Goal: Task Accomplishment & Management: Use online tool/utility

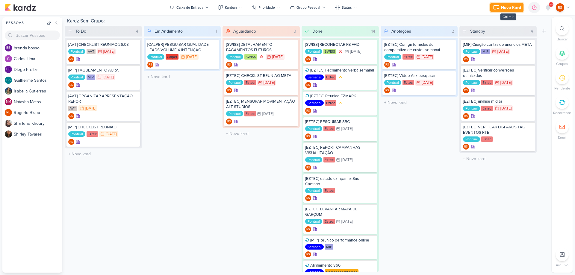
click at [509, 11] on button "Novo Kard" at bounding box center [507, 8] width 33 height 10
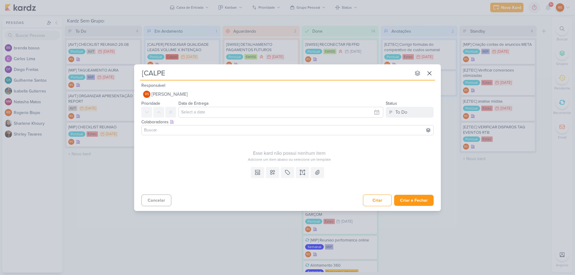
type input "[CALPER"
type input "[CALPER] ORGANIZAR APRESENTAÇÃO"
type input "[CALPER] ORGANIZAR APRESENTAÇÃO FINAL"
click at [188, 135] on div "Colaboradores Este kard pode ser visível a usuários da sua organização Este kar…" at bounding box center [287, 128] width 307 height 20
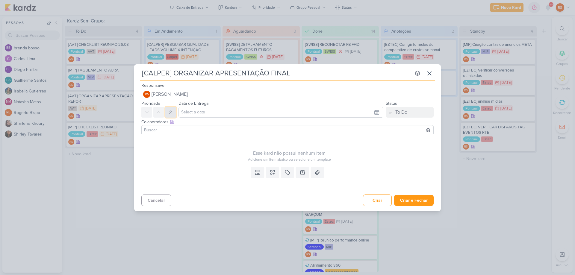
click at [167, 111] on button at bounding box center [170, 112] width 11 height 11
click at [211, 112] on input "text" at bounding box center [281, 112] width 205 height 11
click at [378, 127] on icon "button" at bounding box center [374, 126] width 7 height 7
click at [332, 142] on div "1" at bounding box center [329, 144] width 9 height 8
type input "[DATE] 23:59"
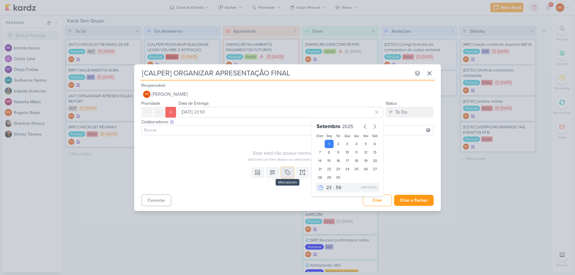
click at [288, 172] on icon at bounding box center [288, 173] width 6 height 6
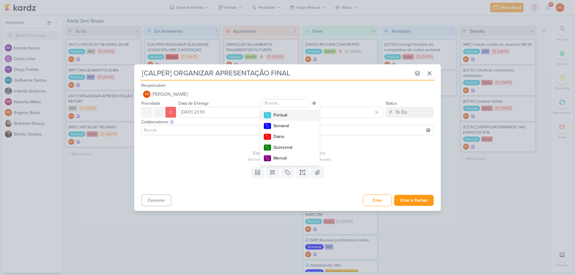
click at [281, 117] on div "Pontual" at bounding box center [293, 115] width 39 height 6
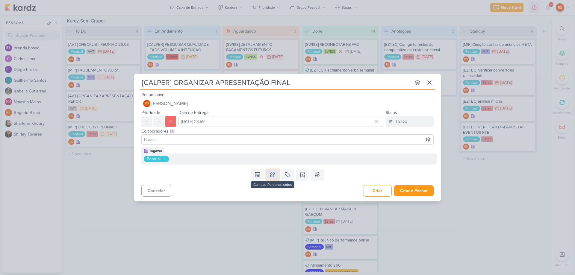
click at [276, 176] on button at bounding box center [272, 175] width 13 height 11
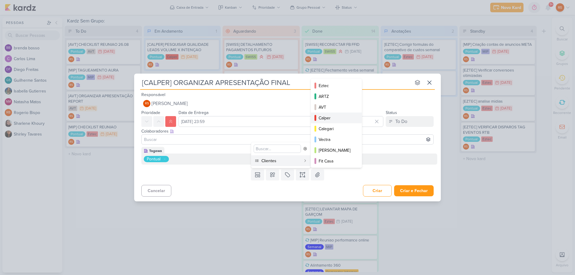
click at [339, 114] on button "Calper" at bounding box center [336, 118] width 51 height 11
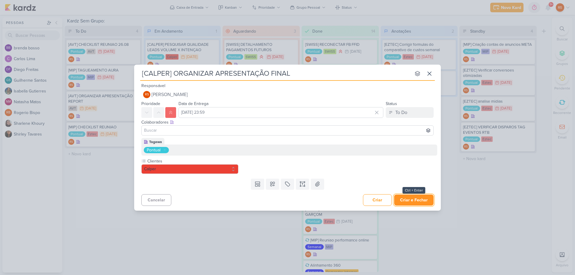
click at [413, 199] on button "Criar e Fechar" at bounding box center [414, 200] width 40 height 11
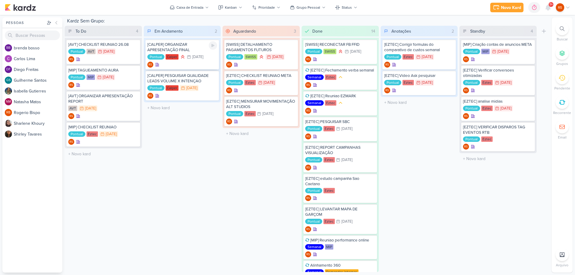
click at [188, 47] on div "[CALPER] ORGANIZAR APRESENTAÇÃO FINAL" at bounding box center [182, 47] width 70 height 11
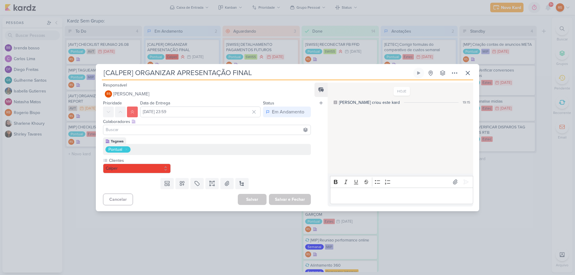
click at [71, 144] on div "[CALPER] ORGANIZAR APRESENTAÇÃO FINAL Criado por mim" at bounding box center [287, 137] width 575 height 275
